Goal: Task Accomplishment & Management: Use online tool/utility

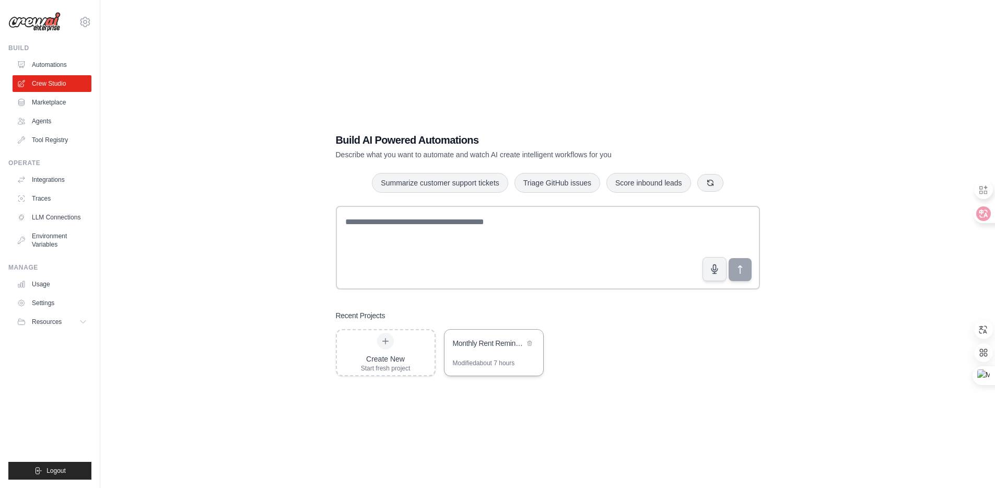
click at [492, 343] on div "Monthly Rent Reminder" at bounding box center [489, 343] width 72 height 10
click at [48, 215] on link "LLM Connections" at bounding box center [53, 217] width 79 height 17
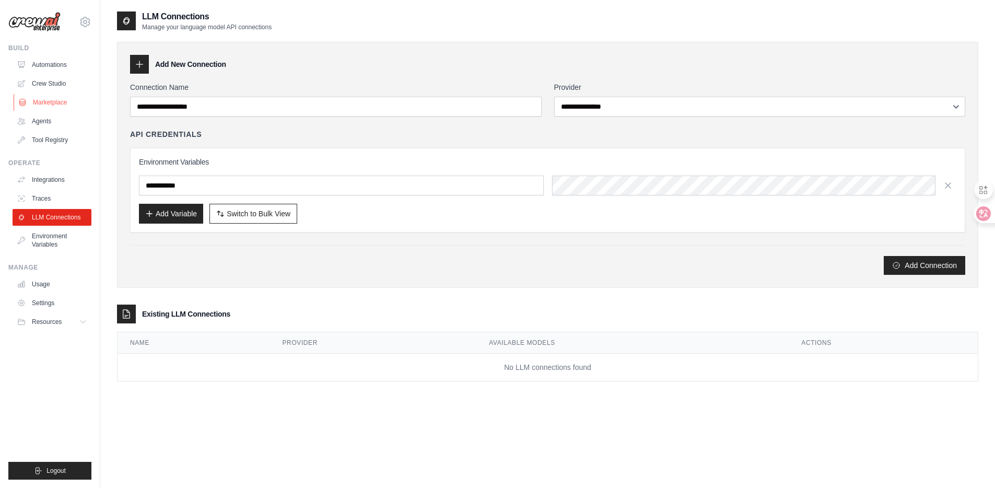
click at [53, 105] on link "Marketplace" at bounding box center [53, 102] width 79 height 17
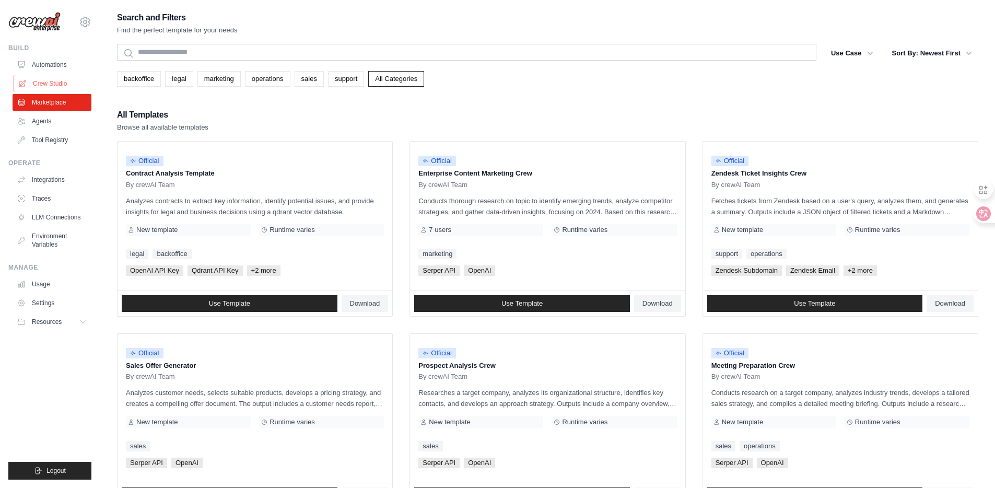
click at [57, 84] on link "Crew Studio" at bounding box center [53, 83] width 79 height 17
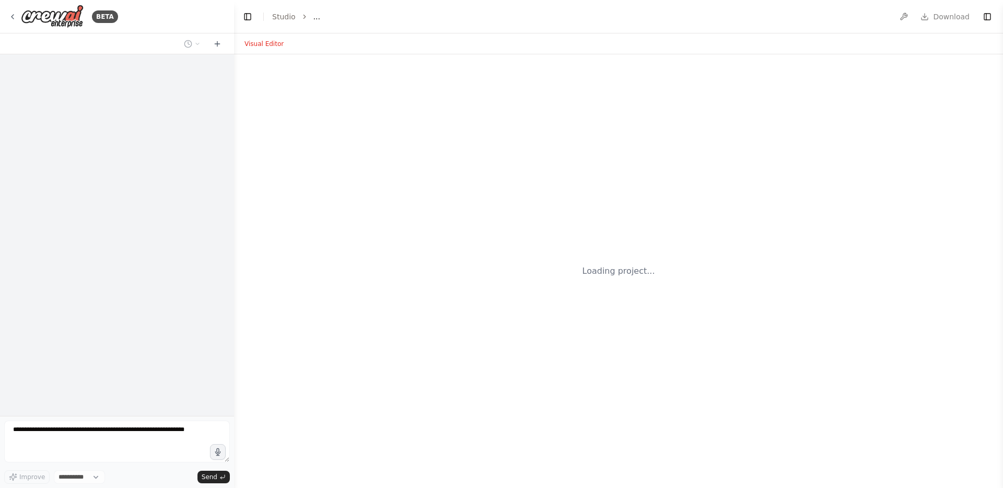
select select "****"
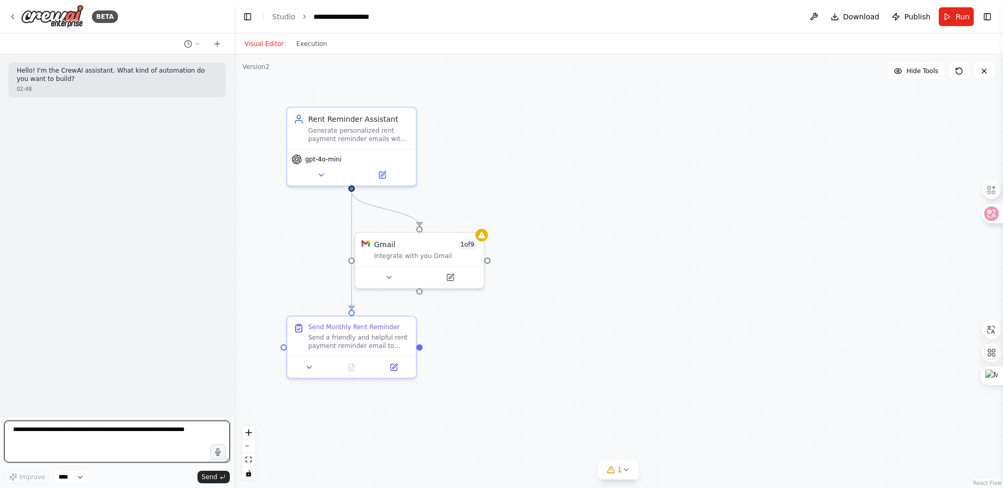
click at [94, 434] on textarea at bounding box center [117, 442] width 226 height 42
type textarea "*"
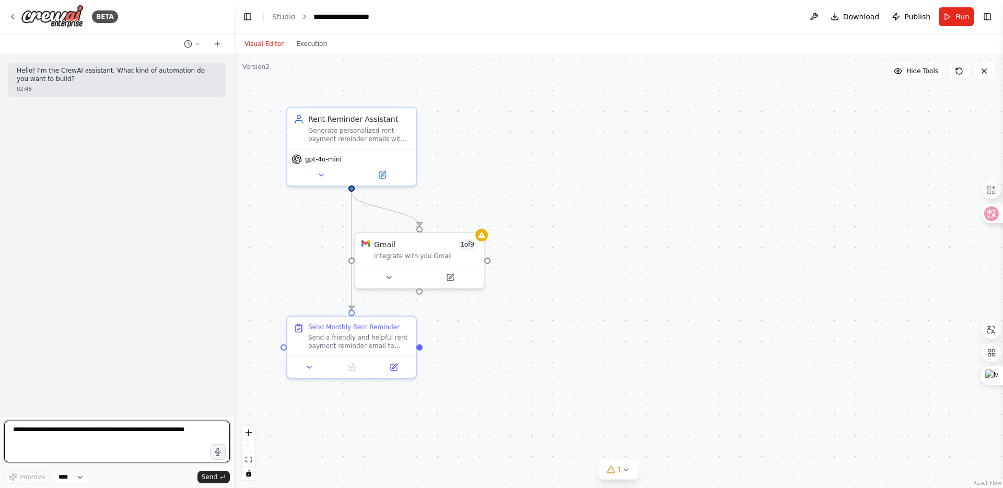
type textarea "*"
type textarea "********"
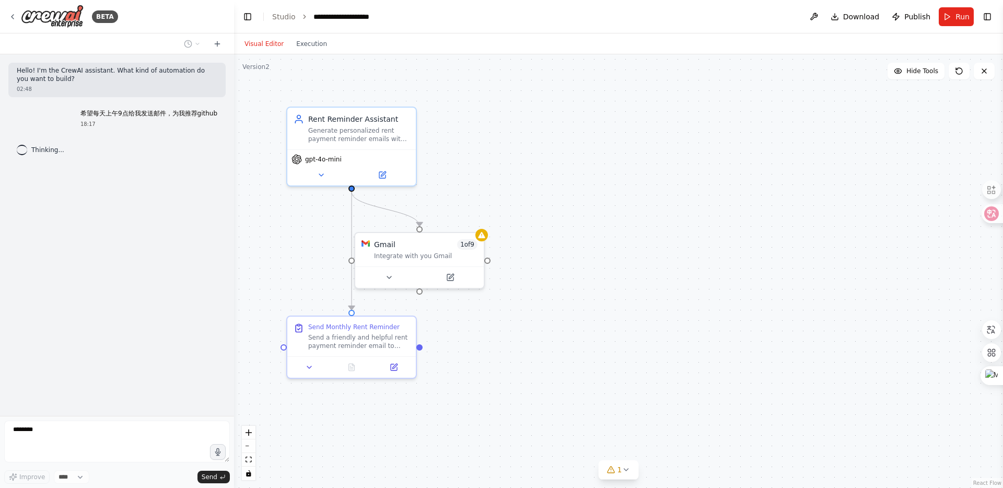
click at [166, 113] on p "希望每天上午9点给我发送邮件，为我推荐github" at bounding box center [148, 114] width 137 height 8
copy p "希望每天上午9点给我发送邮件，为我推荐github"
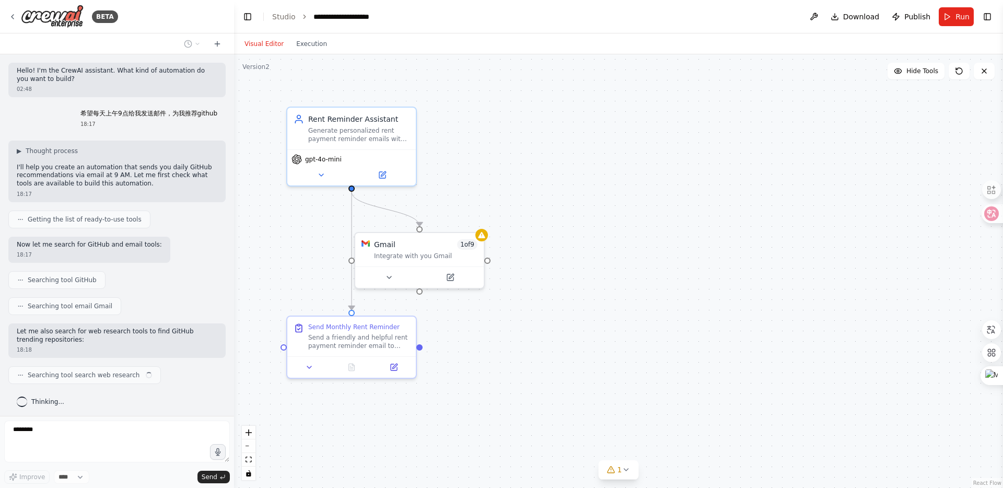
scroll to position [3, 0]
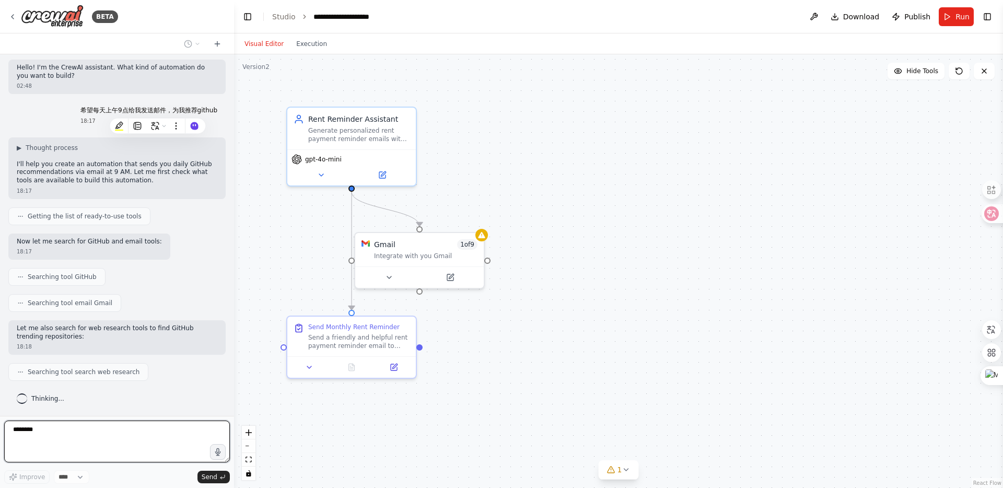
click at [55, 427] on textarea "********" at bounding box center [117, 442] width 226 height 42
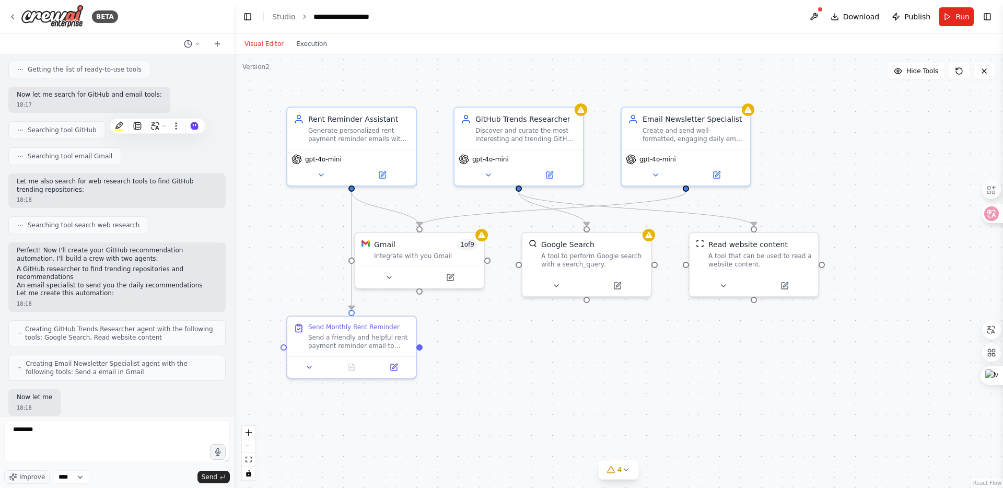
scroll to position [211, 0]
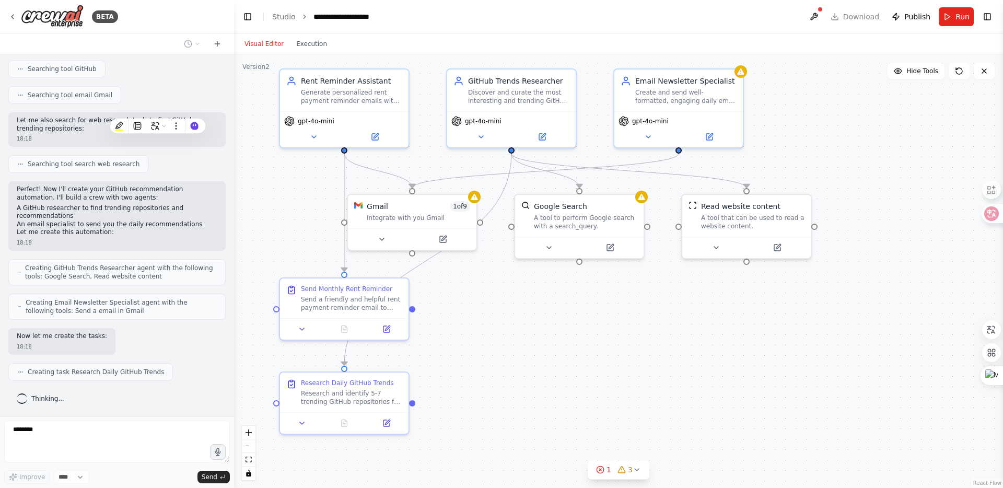
drag, startPoint x: 612, startPoint y: 351, endPoint x: 603, endPoint y: 309, distance: 42.7
click at [603, 309] on div ".deletable-edge-delete-btn { width: 20px; height: 20px; border: 0px solid #ffff…" at bounding box center [618, 271] width 769 height 434
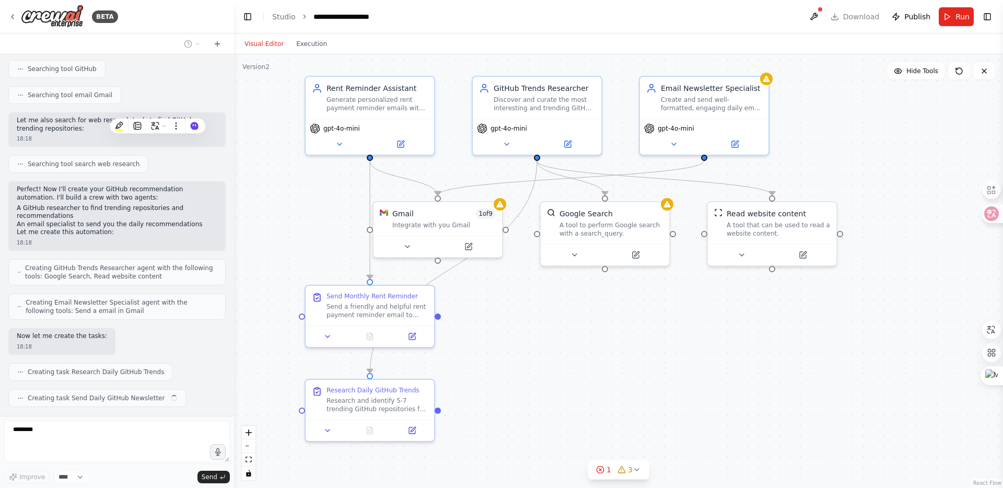
drag, startPoint x: 543, startPoint y: 312, endPoint x: 570, endPoint y: 323, distance: 28.8
click at [570, 323] on div ".deletable-edge-delete-btn { width: 20px; height: 20px; border: 0px solid #ffff…" at bounding box center [618, 271] width 769 height 434
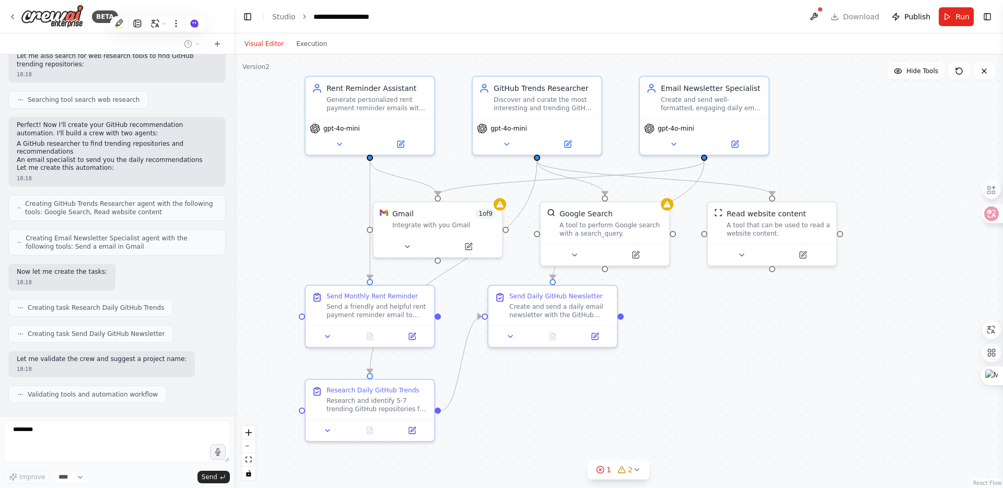
scroll to position [324, 0]
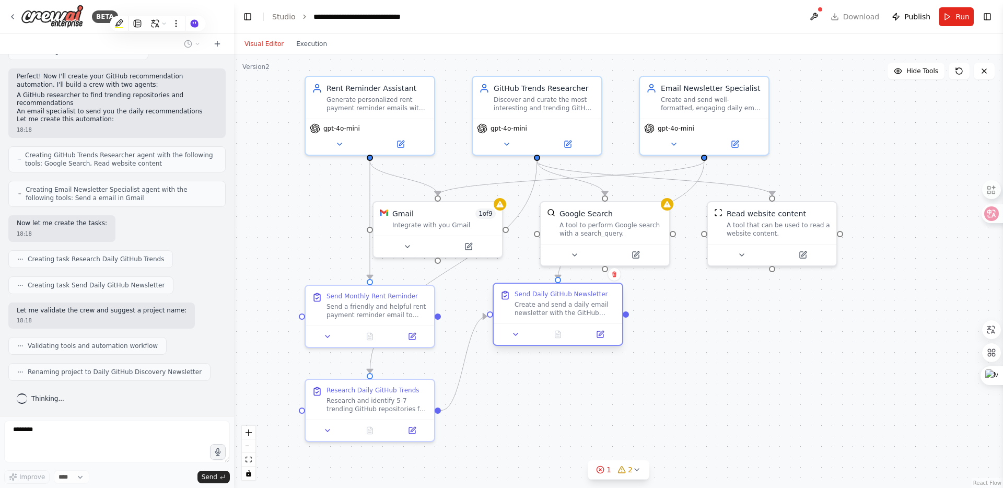
click at [566, 299] on div "Send Daily GitHub Newsletter Create and send a daily email newsletter with the …" at bounding box center [565, 303] width 101 height 27
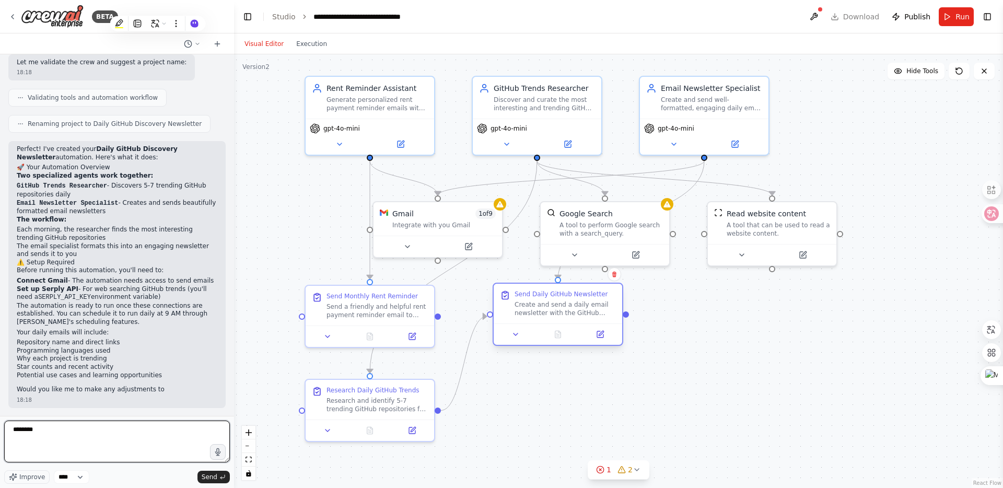
scroll to position [580, 0]
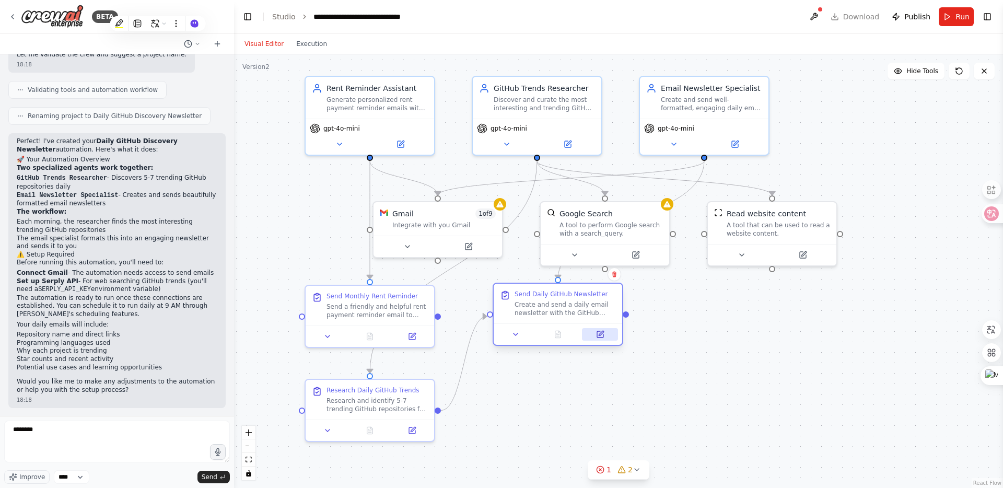
click at [599, 335] on icon at bounding box center [601, 333] width 5 height 5
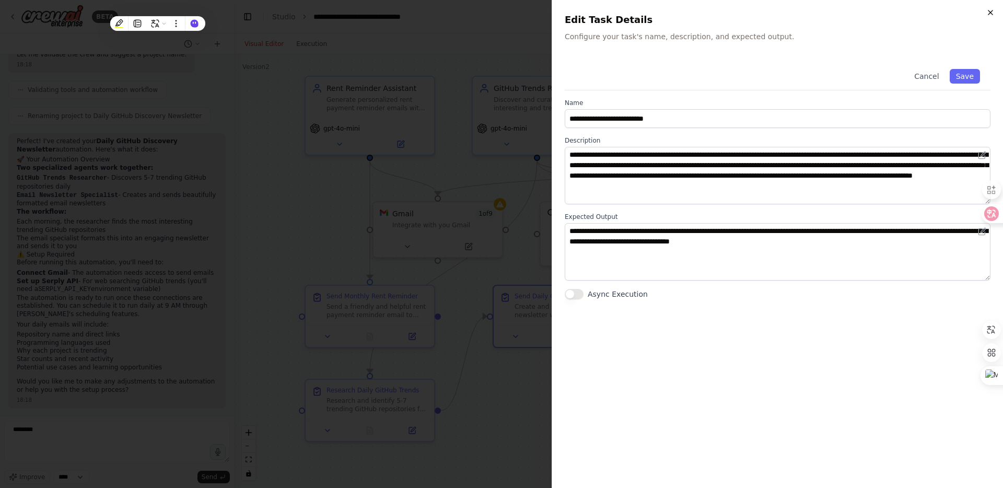
click at [989, 11] on icon "button" at bounding box center [991, 12] width 8 height 8
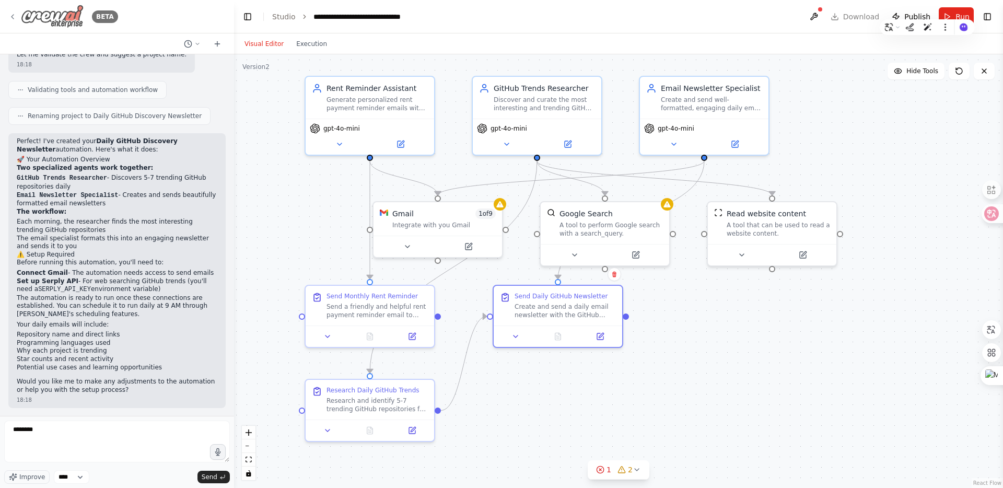
click at [50, 14] on img at bounding box center [52, 17] width 63 height 24
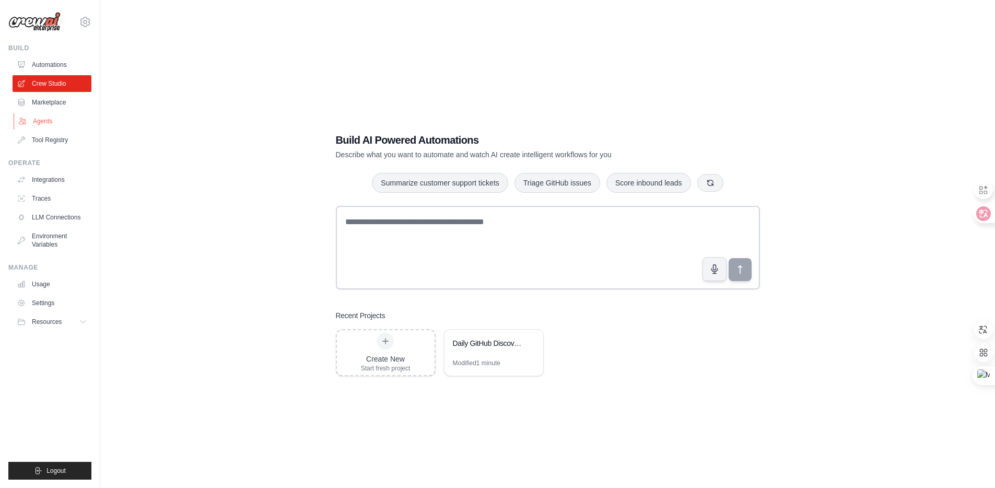
click at [39, 119] on link "Agents" at bounding box center [53, 121] width 79 height 17
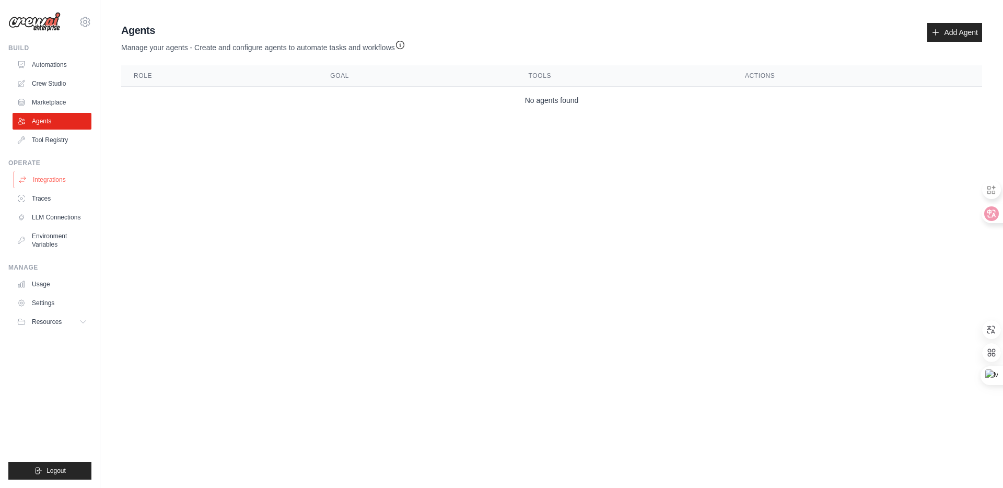
click at [52, 180] on link "Integrations" at bounding box center [53, 179] width 79 height 17
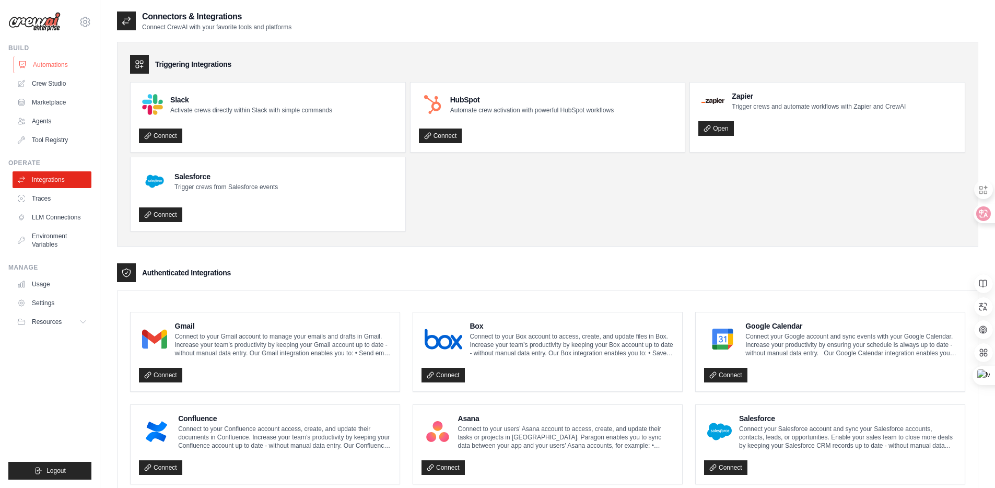
click at [50, 65] on link "Automations" at bounding box center [53, 64] width 79 height 17
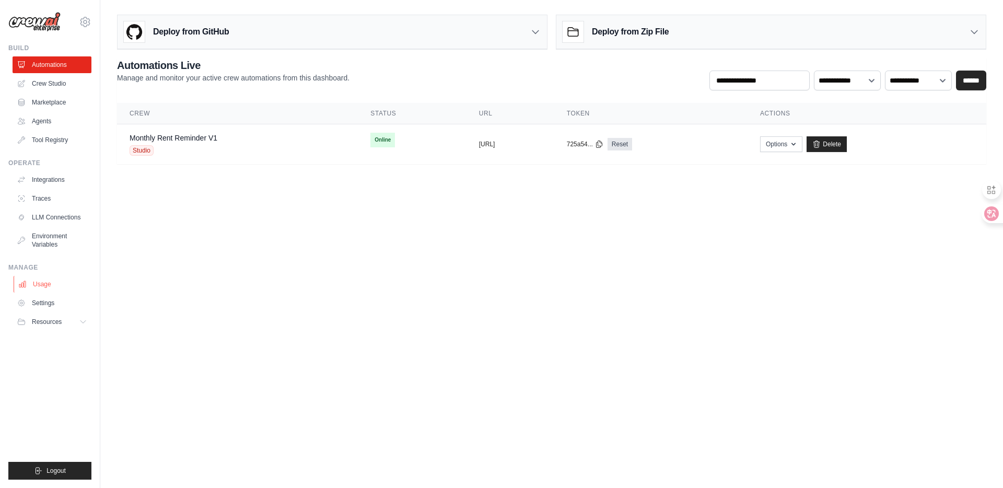
click at [54, 284] on link "Usage" at bounding box center [53, 284] width 79 height 17
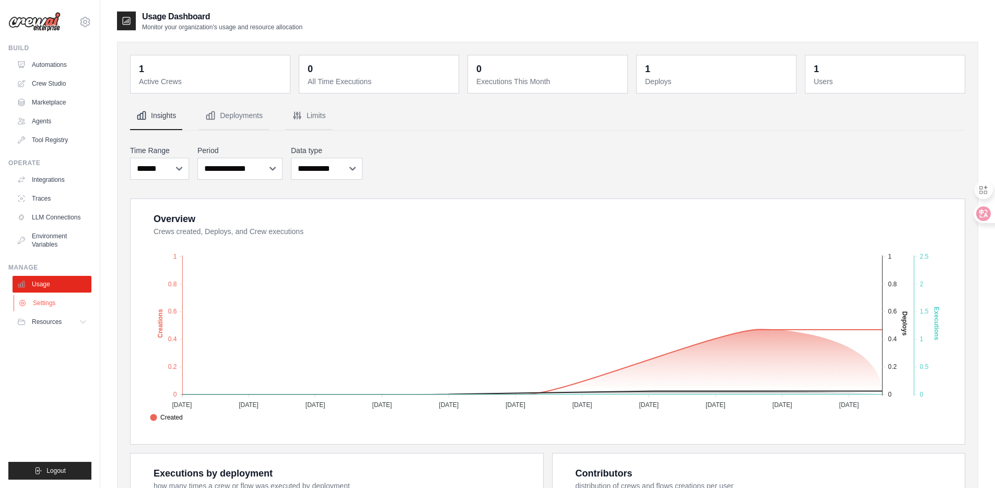
click at [49, 304] on link "Settings" at bounding box center [53, 303] width 79 height 17
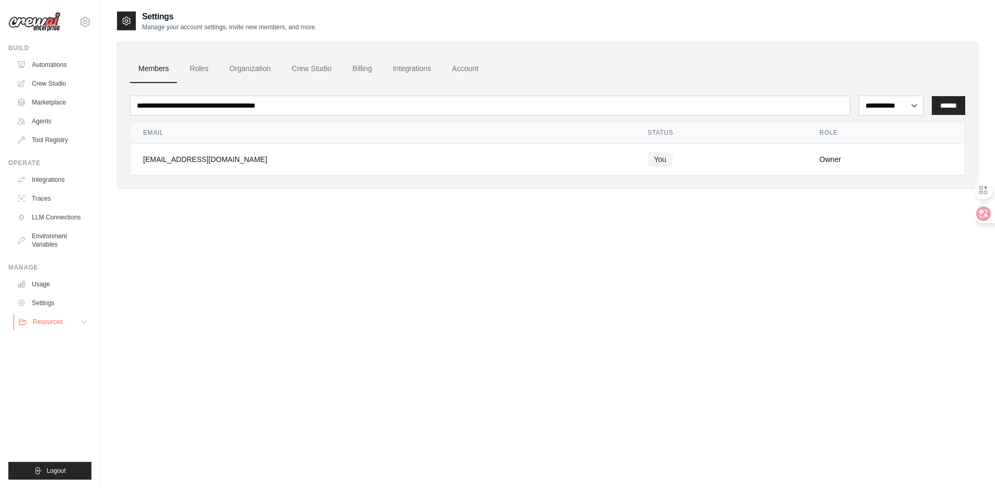
click at [48, 314] on button "Resources" at bounding box center [53, 322] width 79 height 17
